Goal: Task Accomplishment & Management: Use online tool/utility

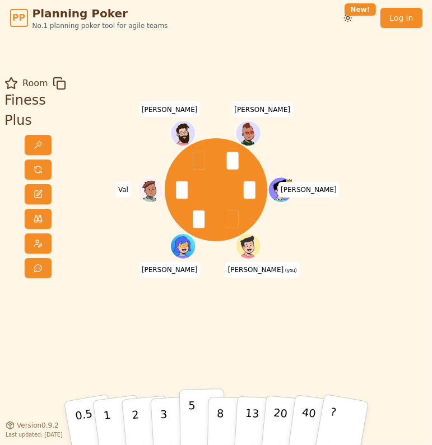
click at [190, 413] on p "5" at bounding box center [192, 422] width 8 height 49
click at [170, 415] on button "3" at bounding box center [174, 422] width 49 height 69
click at [316, 303] on div "[PERSON_NAME] (you) [PERSON_NAME] [PERSON_NAME] christelle" at bounding box center [216, 231] width 227 height 308
click at [185, 413] on button "5" at bounding box center [202, 423] width 46 height 68
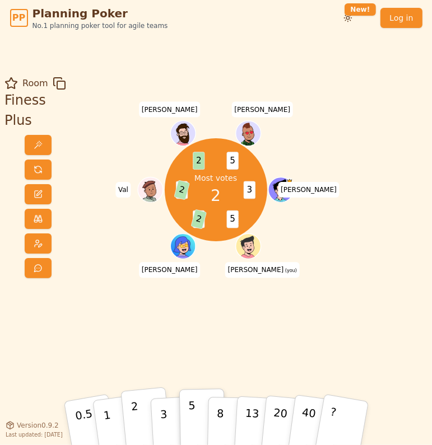
click at [138, 414] on button "2" at bounding box center [145, 422] width 51 height 71
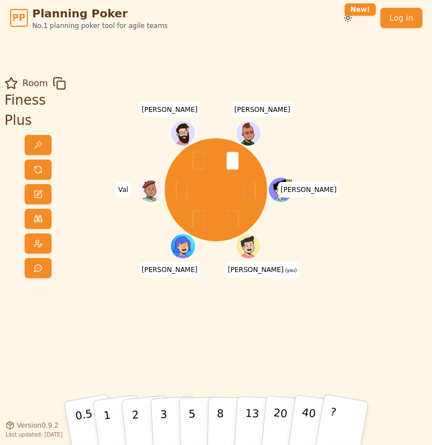
click at [269, 66] on div "Room Finess Plus [PERSON_NAME] (you) [PERSON_NAME] [PERSON_NAME] christelle 0.5…" at bounding box center [216, 230] width 432 height 389
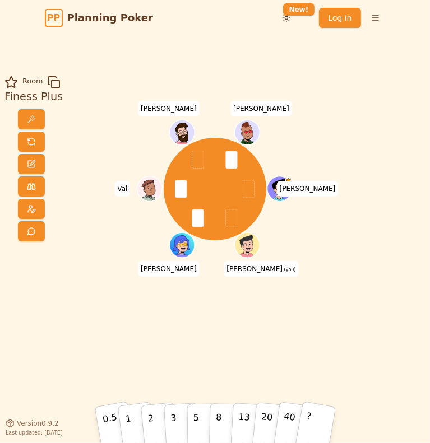
click at [170, 348] on div "[PERSON_NAME] (you) [PERSON_NAME] [PERSON_NAME] christelle" at bounding box center [215, 230] width 226 height 308
click at [197, 415] on p "5" at bounding box center [196, 421] width 7 height 38
click at [121, 328] on div "[PERSON_NAME] (you) [PERSON_NAME] [PERSON_NAME] christelle" at bounding box center [215, 230] width 226 height 308
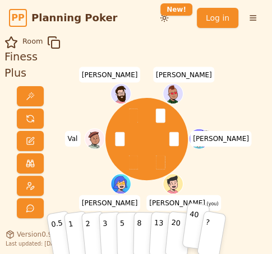
click at [188, 226] on p "40" at bounding box center [192, 226] width 14 height 39
